Goal: Task Accomplishment & Management: Use online tool/utility

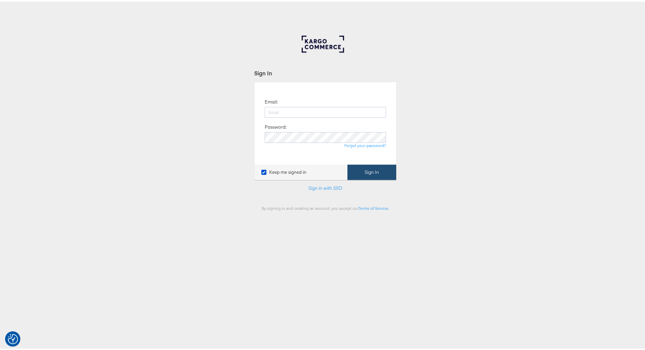
type input "[PERSON_NAME][EMAIL_ADDRESS][PERSON_NAME][DOMAIN_NAME]"
click at [357, 170] on button "Sign In" at bounding box center [371, 170] width 49 height 15
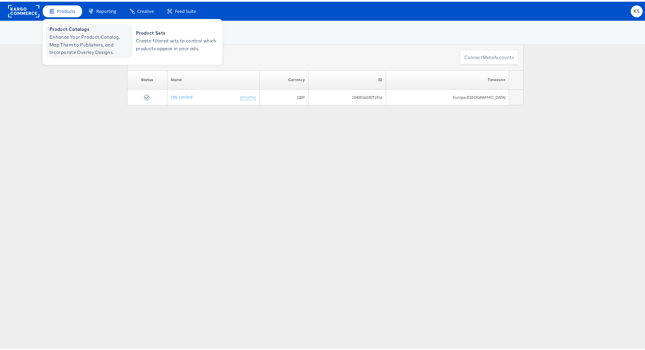
click at [66, 34] on span "Enhance Your Product Catalog, Map Them to Publishers, and Incorporate Overlay D…" at bounding box center [89, 43] width 81 height 23
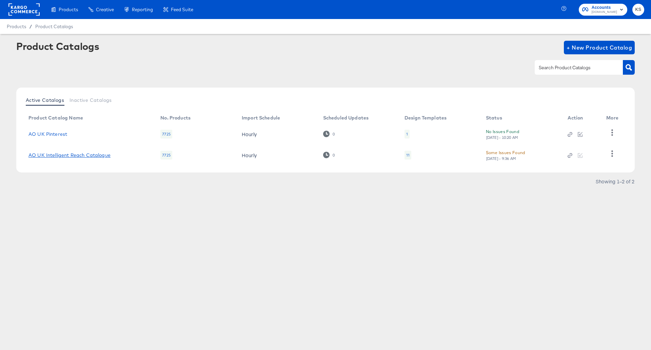
click at [94, 157] on link "AO UK Intelligent Reach Catalogue" at bounding box center [69, 154] width 82 height 5
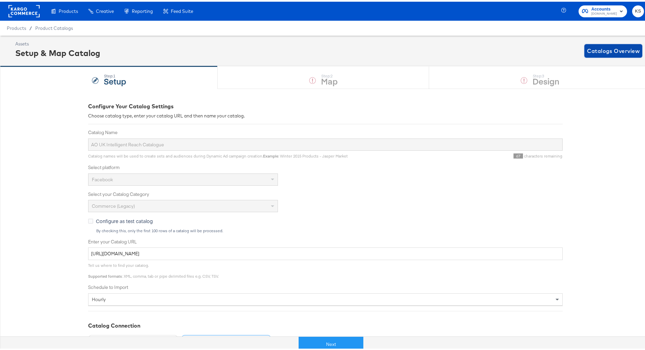
click at [593, 52] on span "Catalogs Overview" at bounding box center [613, 48] width 53 height 9
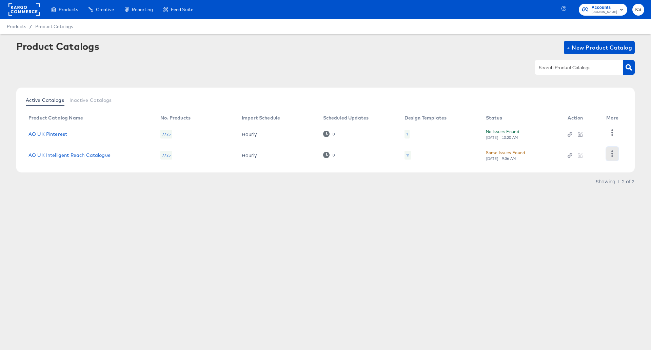
click at [609, 157] on button "button" at bounding box center [612, 154] width 12 height 14
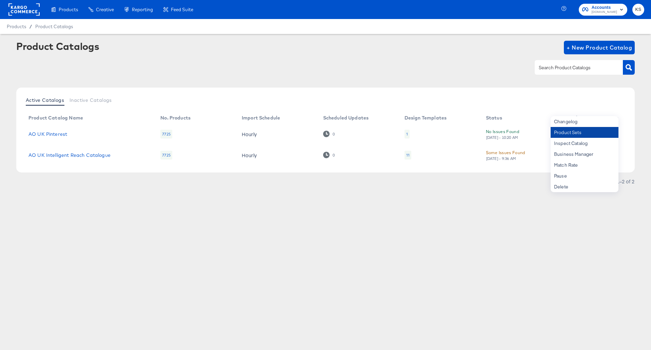
click at [565, 135] on div "Product Sets" at bounding box center [585, 132] width 68 height 11
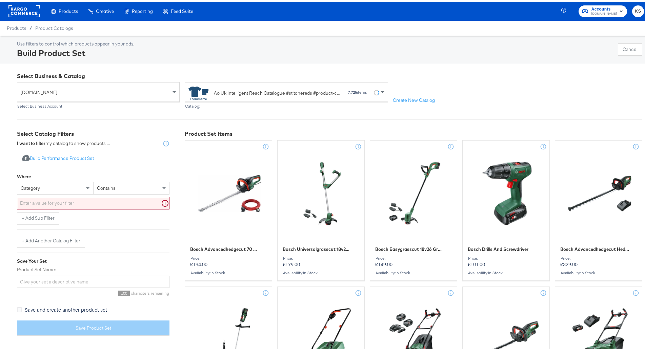
click at [115, 95] on span "ao.com" at bounding box center [96, 91] width 150 height 12
click at [335, 94] on div "Ao Uk Intelligent Reach Catalogue #stitcherads #product-catalog #keep" at bounding box center [277, 91] width 127 height 7
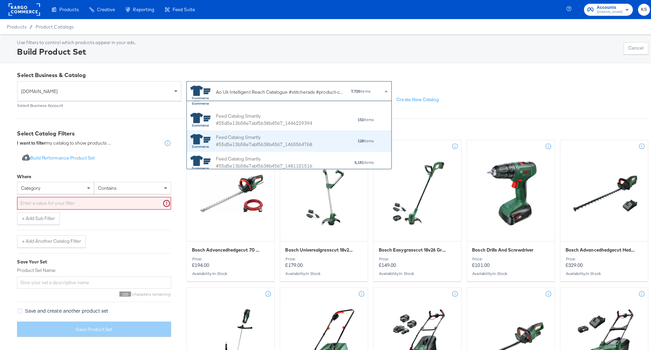
scroll to position [305, 0]
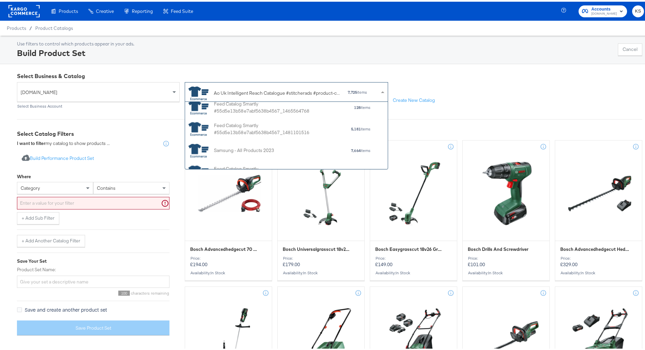
click at [238, 92] on div "Ao Uk Intelligent Reach Catalogue #stitcherads #product-catalog #keep" at bounding box center [277, 91] width 127 height 7
click at [117, 95] on span "ao.com" at bounding box center [96, 91] width 150 height 12
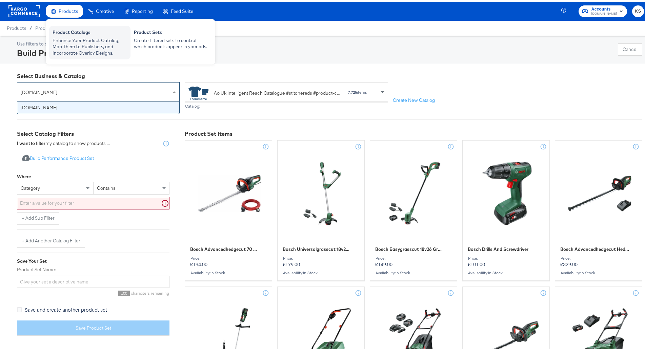
click at [71, 36] on div "Enhance Your Product Catalog, Map Them to Publishers, and Incorporate Overlay D…" at bounding box center [90, 45] width 75 height 19
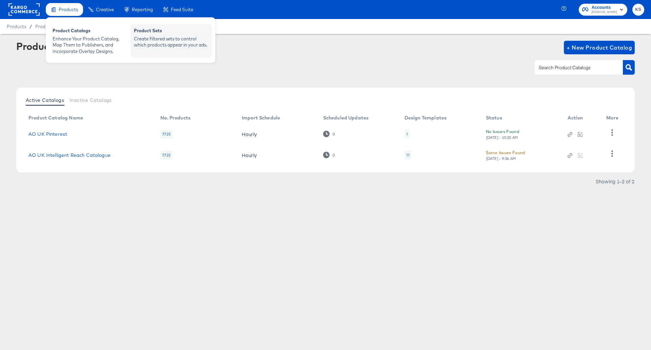
click at [172, 36] on div "Create filtered sets to control which products appear in your ads." at bounding box center [171, 42] width 75 height 13
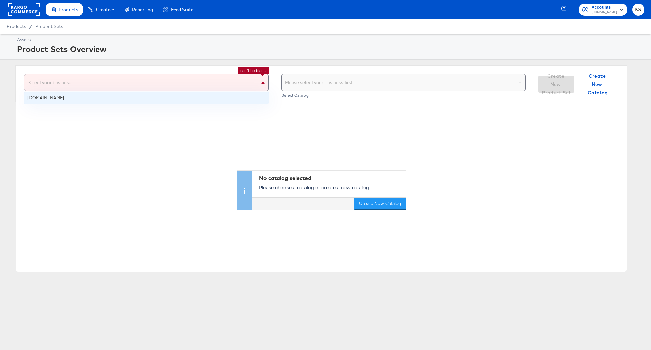
click at [177, 79] on div "Select your business" at bounding box center [146, 82] width 244 height 16
click at [261, 81] on span at bounding box center [264, 82] width 8 height 16
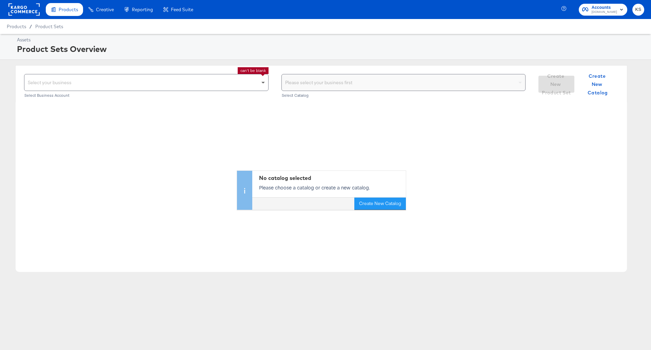
click at [261, 81] on span at bounding box center [264, 82] width 8 height 16
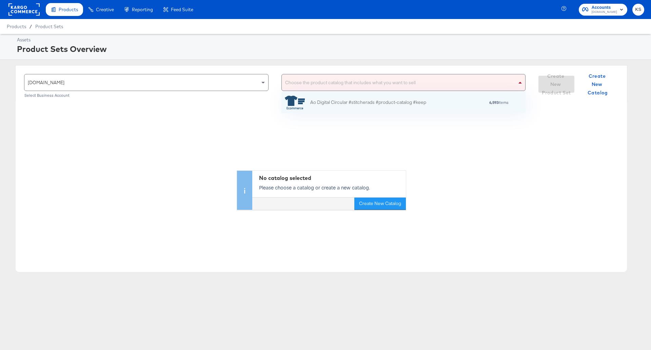
click at [411, 76] on div "Choose the product catalog that includes what you want to sell" at bounding box center [404, 82] width 244 height 16
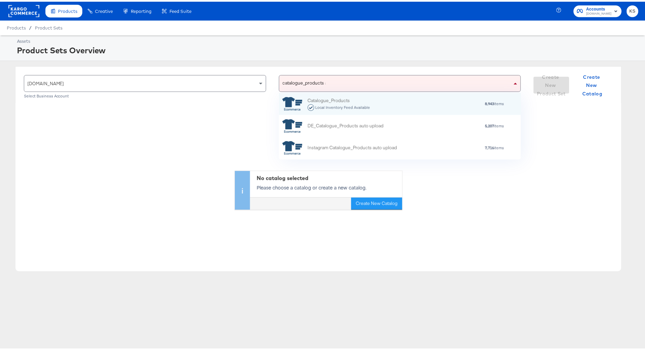
scroll to position [60, 238]
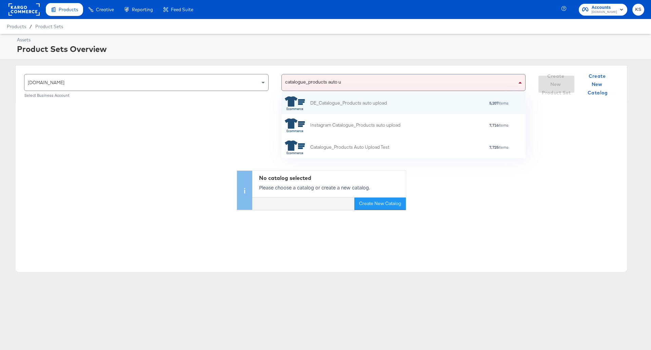
type input "catalogue_products auto up"
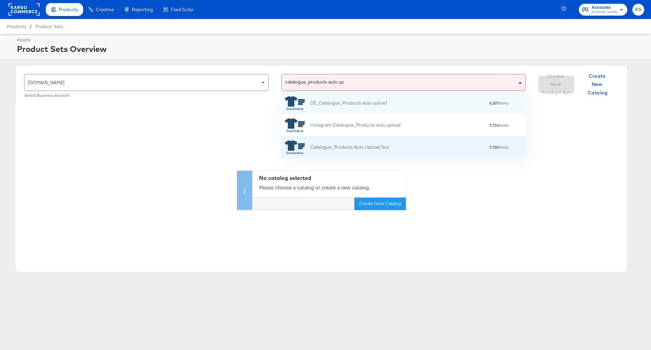
click at [405, 140] on div "Catalogue_Products Auto Upload Test 7,725 items" at bounding box center [403, 147] width 236 height 14
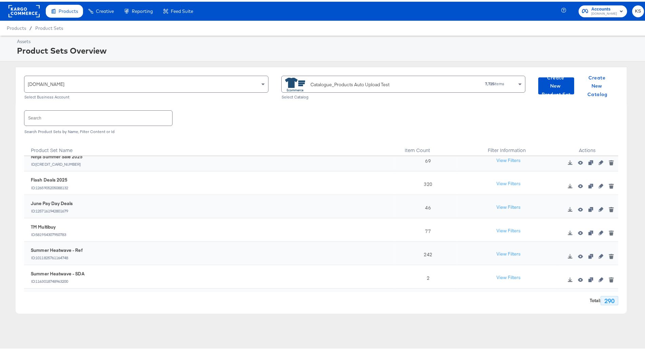
scroll to position [0, 0]
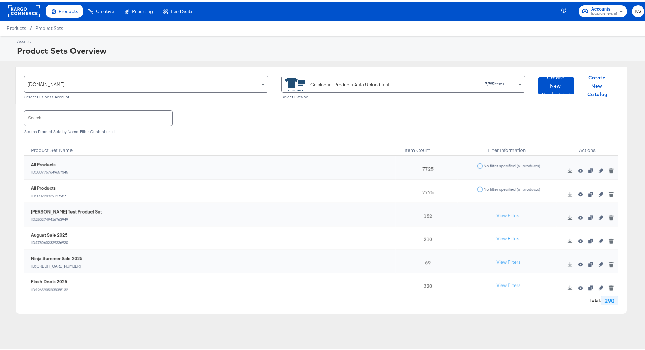
click at [73, 114] on input "text" at bounding box center [98, 116] width 148 height 15
type input "c"
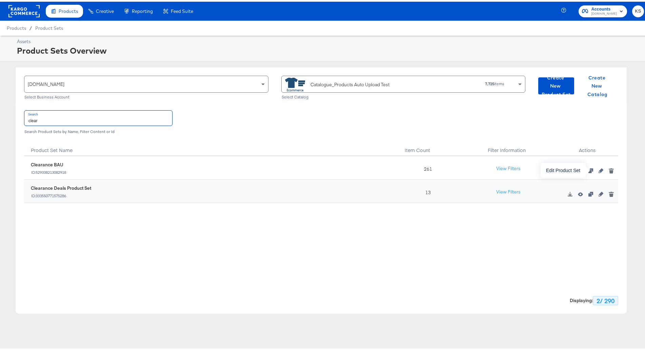
type input "clear"
click at [599, 167] on icon "button" at bounding box center [601, 168] width 5 height 5
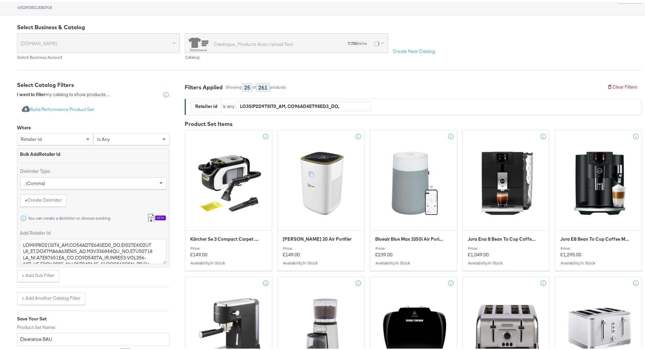
scroll to position [68, 0]
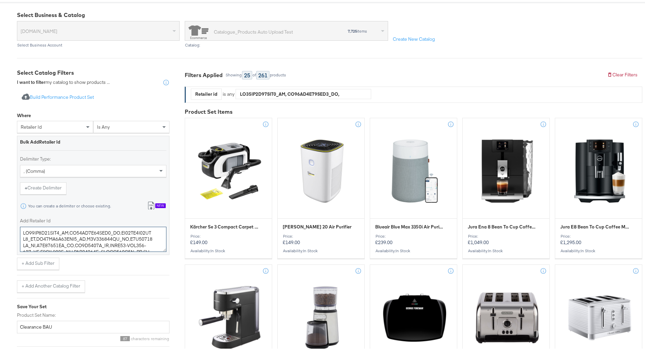
click at [111, 243] on textarea "Add Retailer Id" at bounding box center [93, 237] width 146 height 25
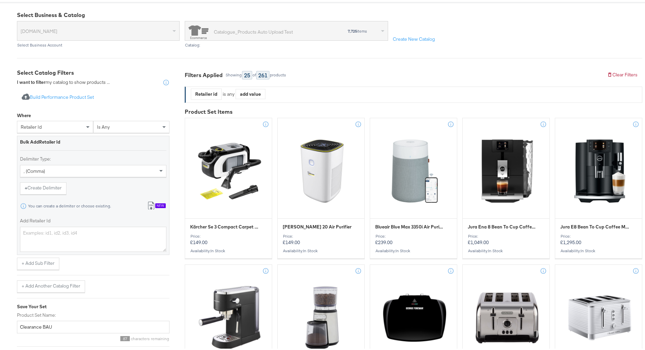
click at [155, 203] on div "New" at bounding box center [160, 203] width 11 height 5
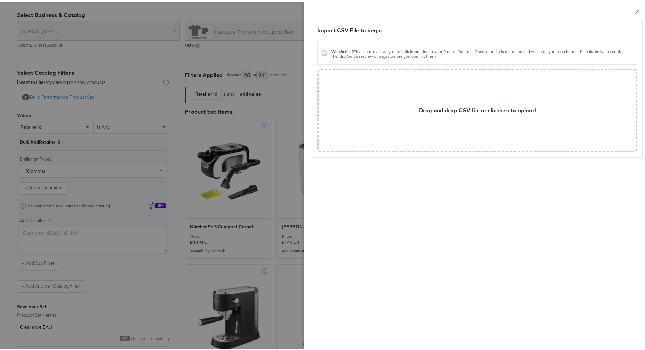
click at [499, 109] on span "here" at bounding box center [505, 108] width 12 height 7
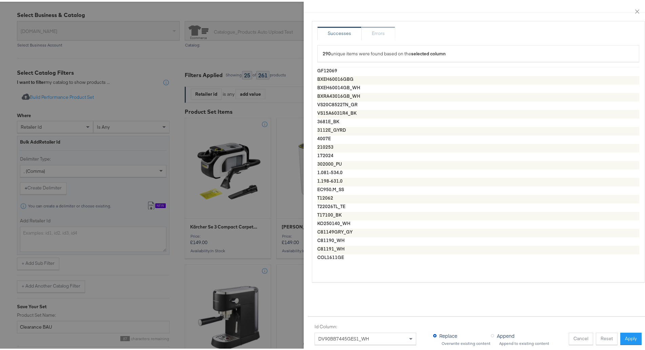
scroll to position [203, 0]
click at [625, 332] on button "Apply" at bounding box center [630, 337] width 21 height 12
type textarea "DV90BB9445GH_WH,WW90DG6U25LBU1_BK,WW90DB7U94GBU1_BK,WW11DB7B94GEU1_WH,DV90T6240…"
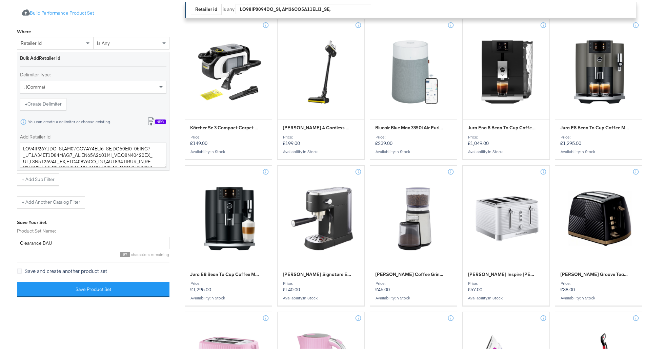
scroll to position [169, 0]
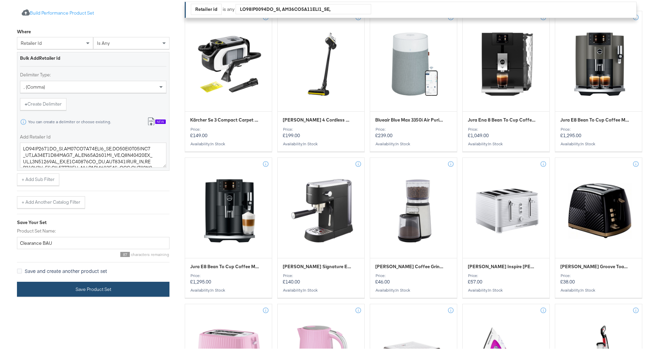
click at [103, 294] on button "Save Product Set" at bounding box center [93, 287] width 153 height 15
